Goal: Task Accomplishment & Management: Manage account settings

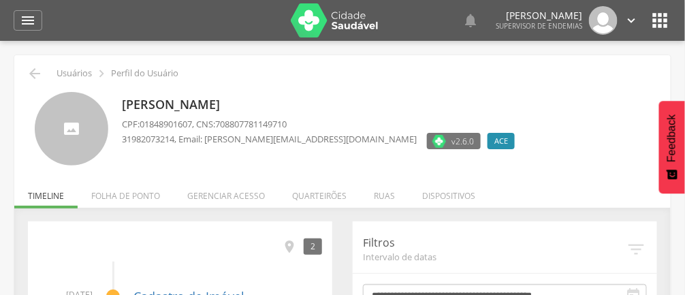
click at [328, 195] on li "Quarteirões" at bounding box center [319, 192] width 82 height 32
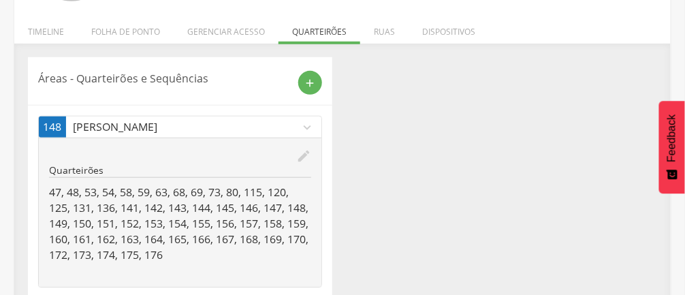
scroll to position [168, 0]
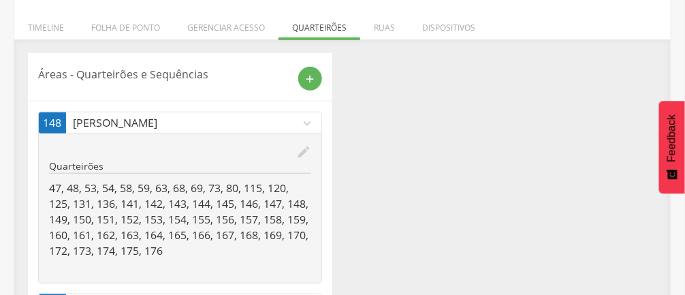
click at [301, 154] on icon "edit" at bounding box center [303, 151] width 15 height 15
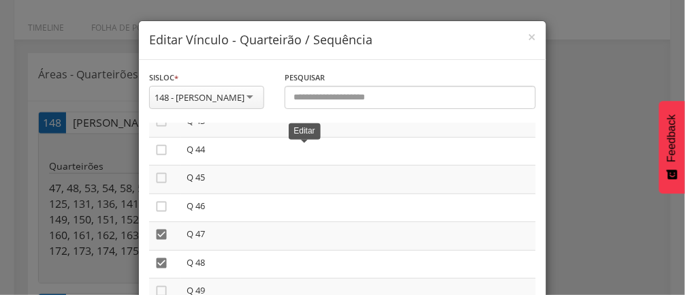
scroll to position [1224, 0]
click at [164, 189] on icon "" at bounding box center [162, 182] width 14 height 14
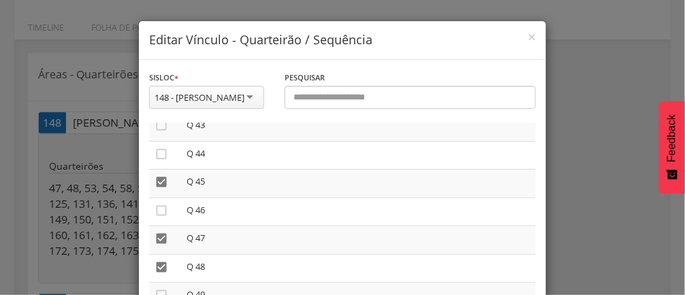
click at [164, 217] on icon "" at bounding box center [162, 211] width 14 height 14
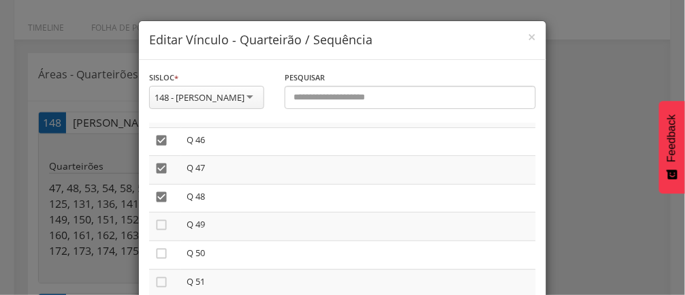
click at [167, 232] on icon "" at bounding box center [162, 225] width 14 height 14
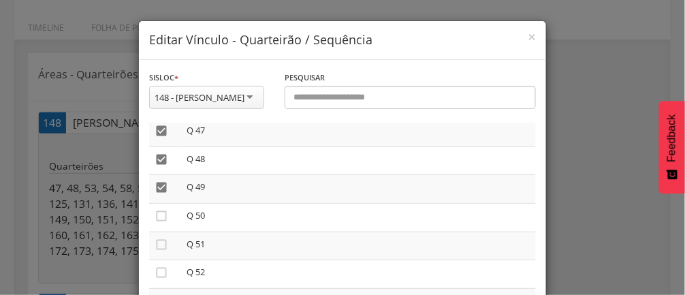
scroll to position [1333, 0]
click at [166, 222] on icon "" at bounding box center [162, 215] width 14 height 14
click at [166, 251] on icon "" at bounding box center [162, 244] width 14 height 14
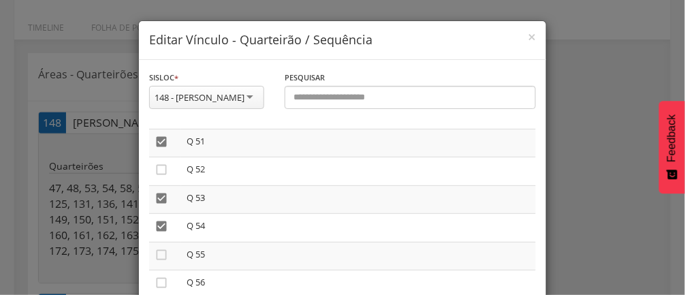
click at [164, 203] on td "" at bounding box center [165, 199] width 32 height 29
click at [162, 176] on icon "" at bounding box center [162, 170] width 14 height 14
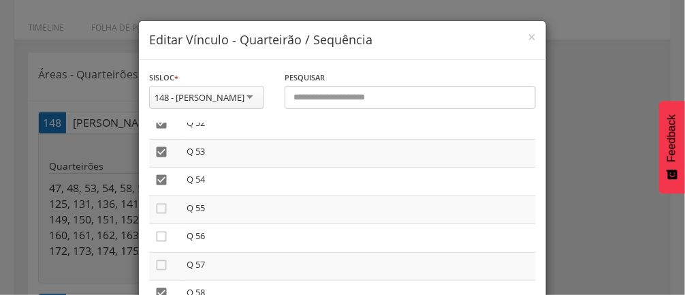
scroll to position [1484, 0]
click at [163, 212] on icon "" at bounding box center [162, 206] width 14 height 14
click at [163, 240] on icon "" at bounding box center [162, 234] width 14 height 14
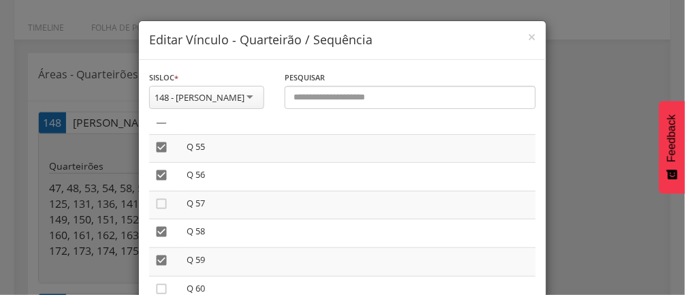
click at [161, 210] on icon "" at bounding box center [162, 204] width 14 height 14
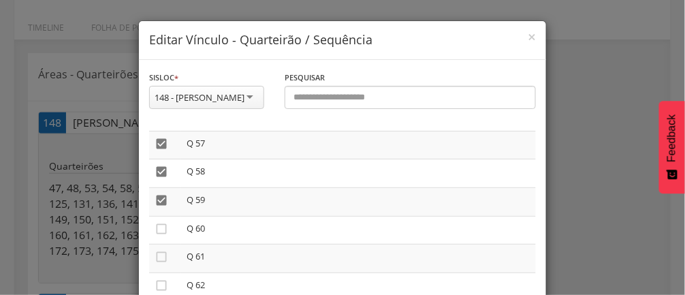
click at [159, 236] on icon "" at bounding box center [162, 229] width 14 height 14
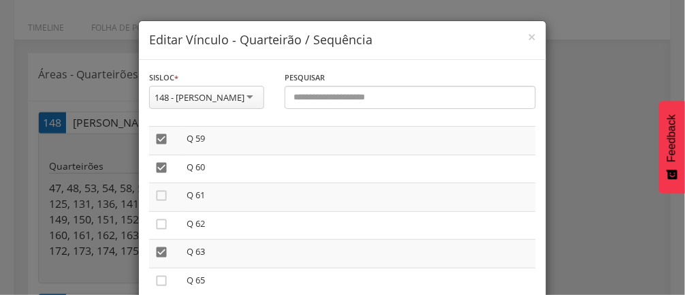
click at [164, 202] on icon "" at bounding box center [162, 196] width 14 height 14
click at [165, 231] on icon "" at bounding box center [162, 224] width 14 height 14
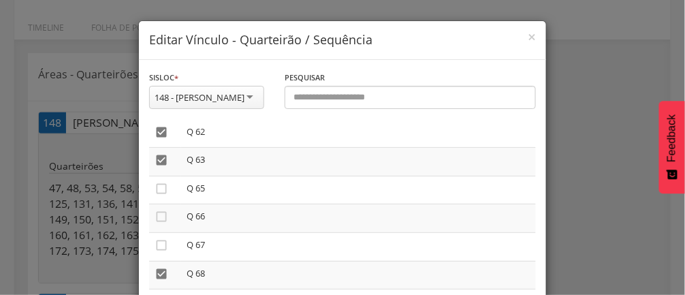
scroll to position [1759, 0]
click at [160, 191] on icon "" at bounding box center [162, 185] width 14 height 14
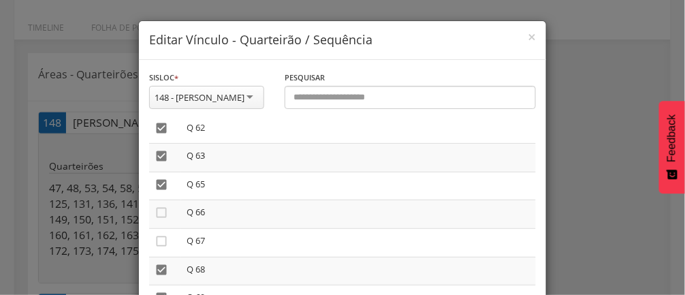
click at [165, 219] on icon "" at bounding box center [162, 213] width 14 height 14
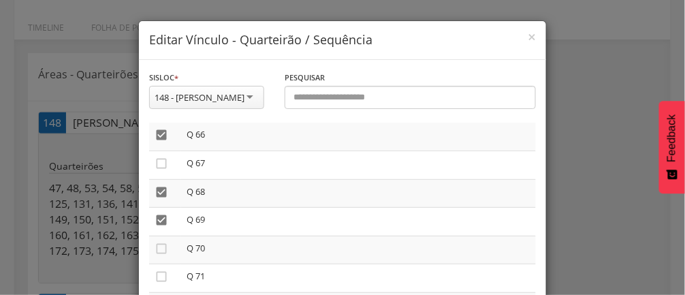
scroll to position [1839, 0]
click at [165, 168] on icon "" at bounding box center [162, 162] width 14 height 14
click at [167, 253] on icon "" at bounding box center [162, 247] width 14 height 14
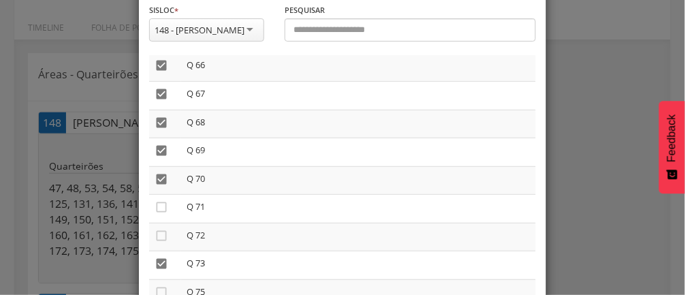
scroll to position [78, 0]
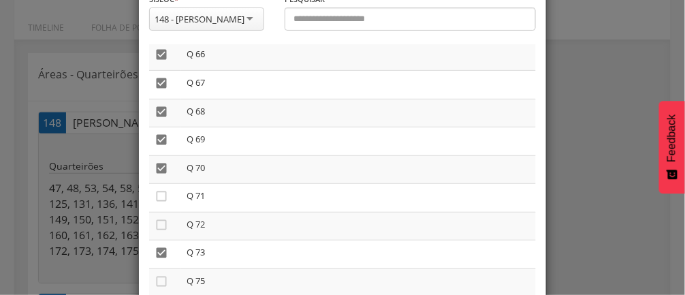
click at [165, 203] on icon "" at bounding box center [162, 196] width 14 height 14
click at [165, 232] on icon "" at bounding box center [162, 225] width 14 height 14
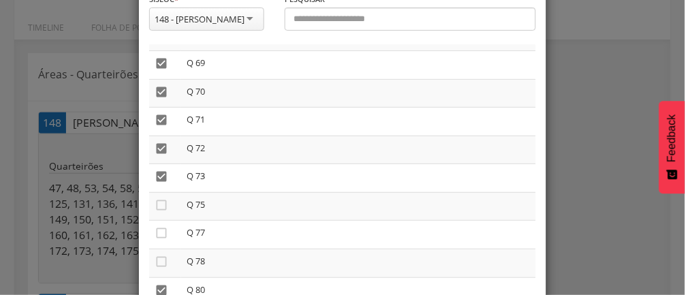
scroll to position [1920, 0]
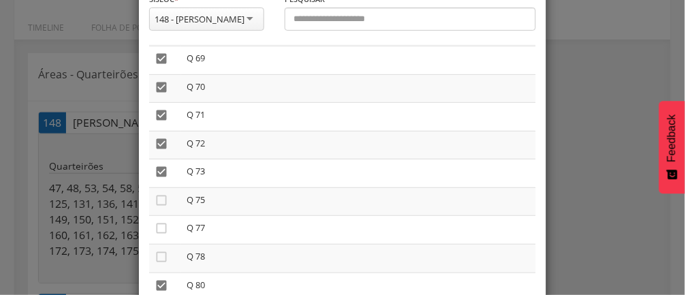
click at [167, 240] on td "" at bounding box center [165, 230] width 32 height 29
click at [166, 207] on icon "" at bounding box center [162, 200] width 14 height 14
click at [166, 235] on icon "" at bounding box center [162, 228] width 14 height 14
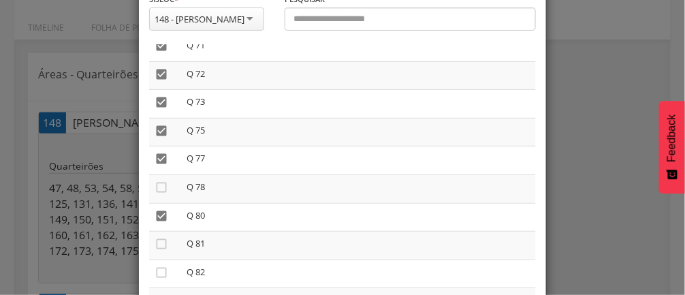
click at [164, 194] on icon "" at bounding box center [162, 187] width 14 height 14
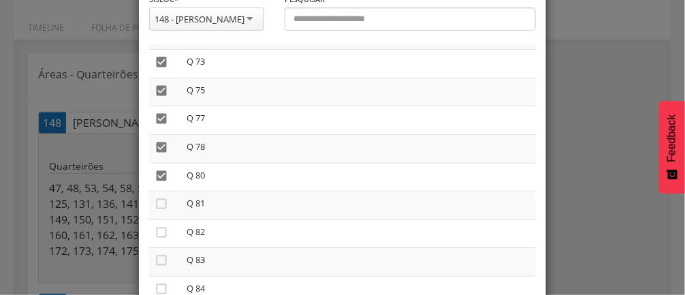
scroll to position [2034, 0]
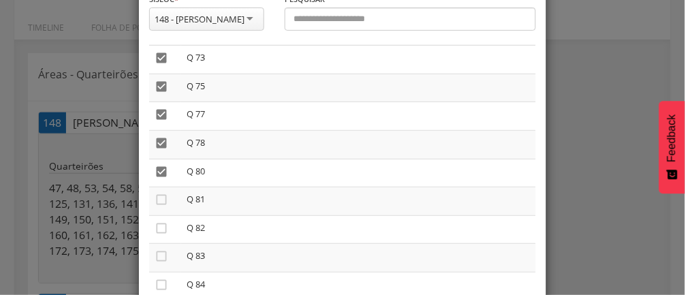
click at [162, 206] on icon "" at bounding box center [162, 200] width 14 height 14
click at [164, 235] on icon "" at bounding box center [162, 228] width 14 height 14
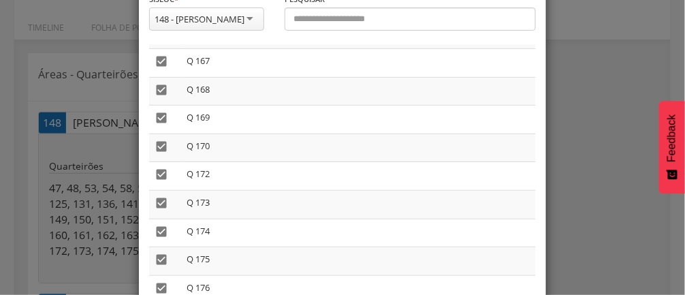
scroll to position [175, 0]
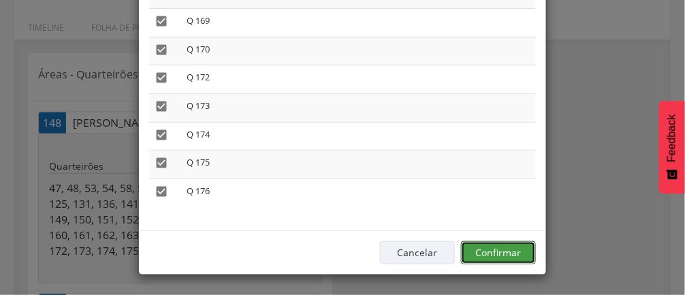
click at [510, 250] on button "Confirmar" at bounding box center [498, 252] width 75 height 23
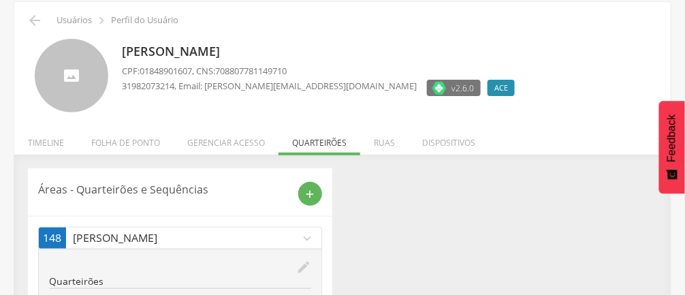
scroll to position [0, 0]
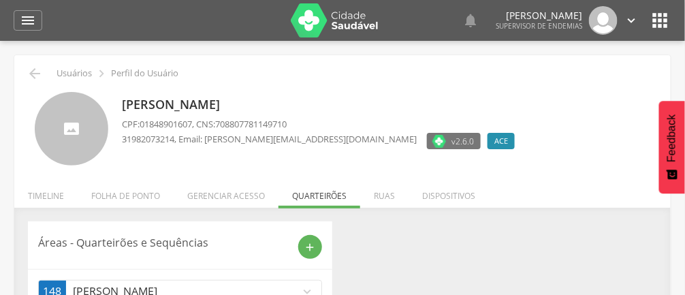
click at [296, 111] on p "[PERSON_NAME]" at bounding box center [322, 105] width 400 height 18
click at [37, 78] on icon "" at bounding box center [35, 73] width 16 height 16
